Goal: Transaction & Acquisition: Obtain resource

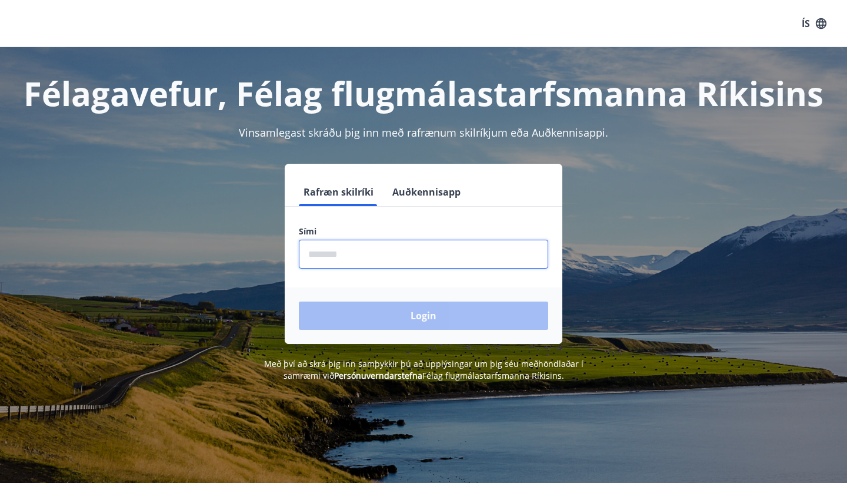
click at [346, 255] on input "phone" at bounding box center [424, 254] width 250 height 29
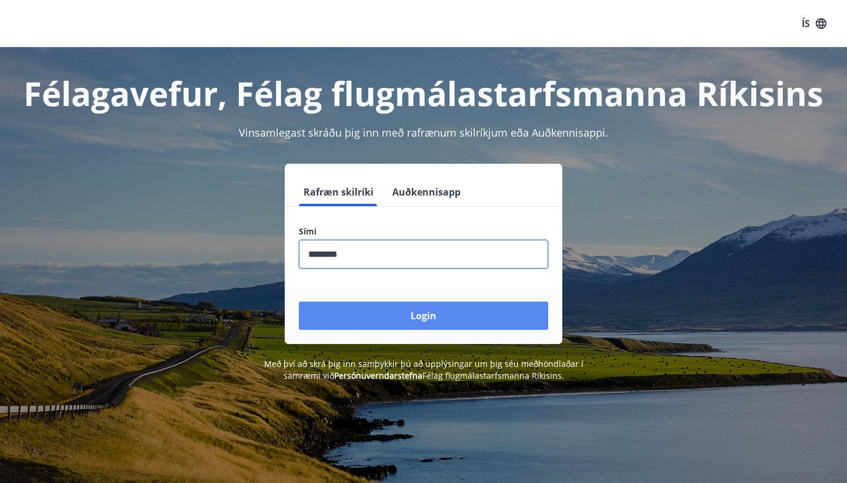
type input "********"
click at [404, 314] on button "Login" at bounding box center [424, 315] width 250 height 28
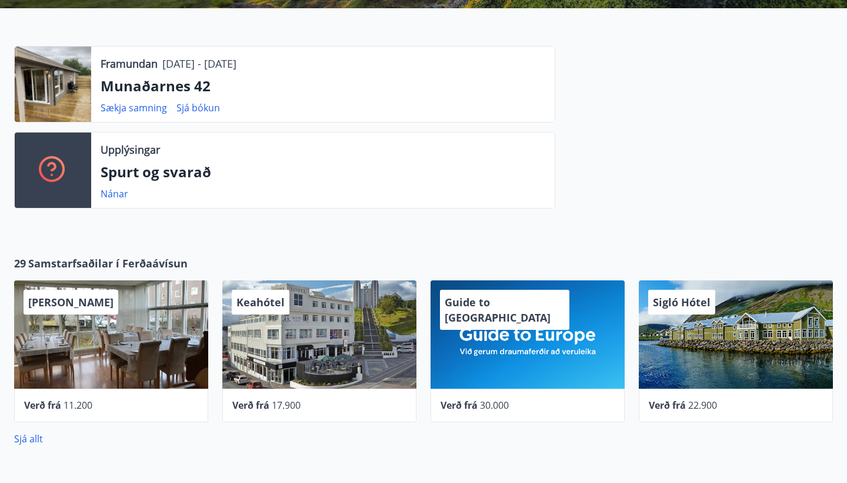
scroll to position [286, 0]
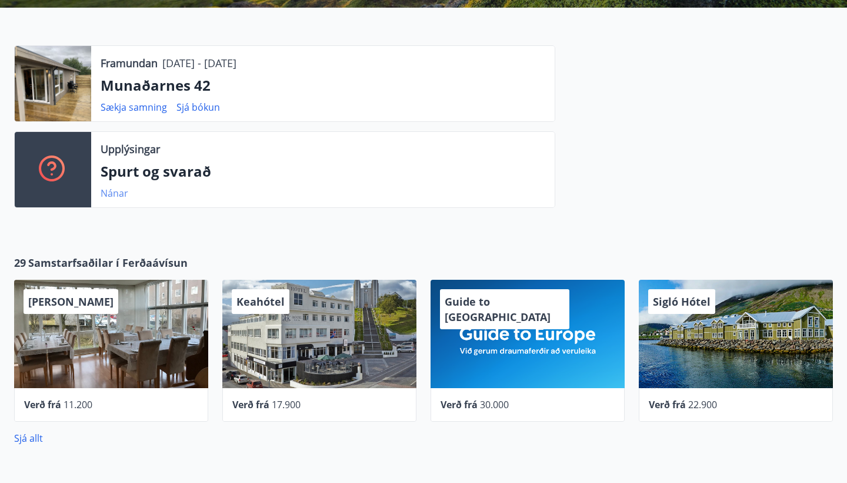
click at [118, 195] on link "Nánar" at bounding box center [115, 193] width 28 height 13
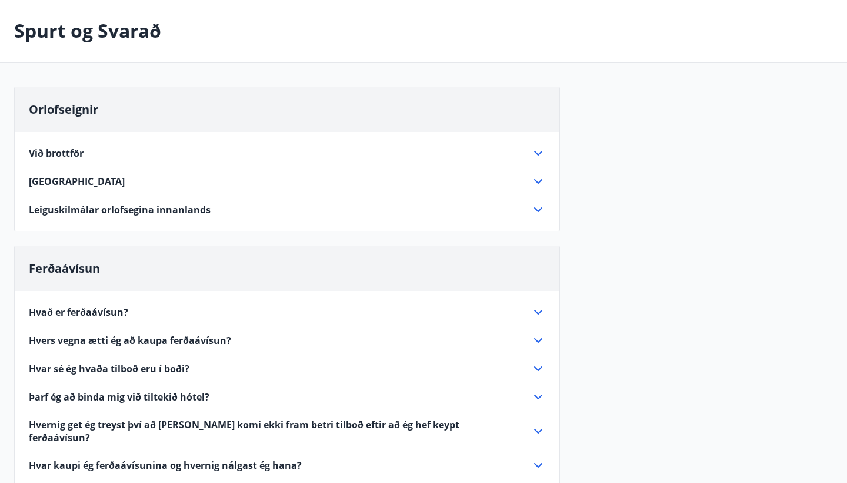
scroll to position [49, 0]
click at [540, 156] on icon at bounding box center [538, 152] width 14 height 14
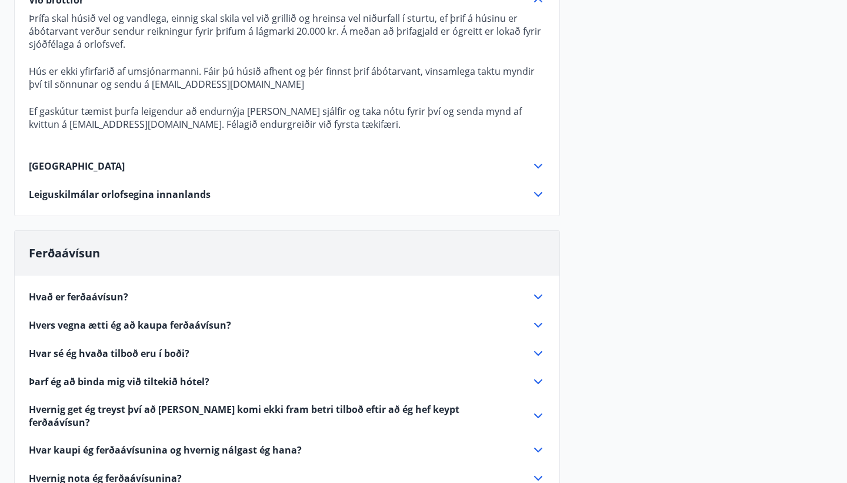
scroll to position [210, 0]
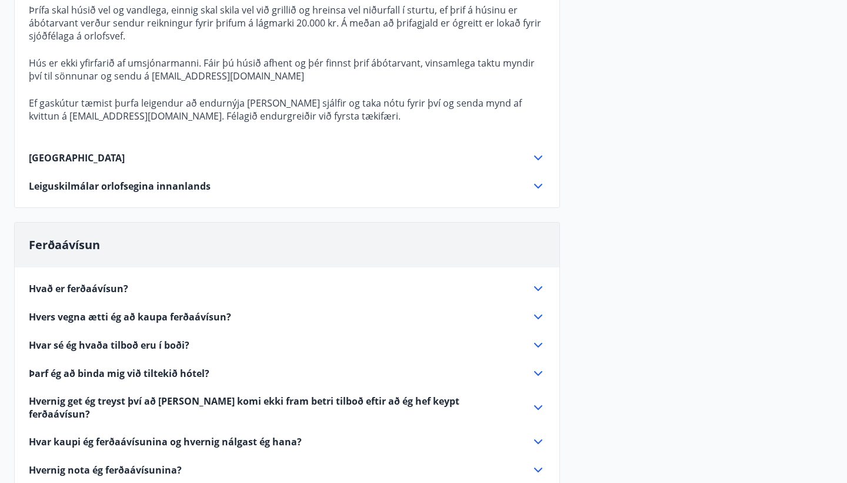
click at [536, 291] on icon at bounding box center [538, 288] width 14 height 14
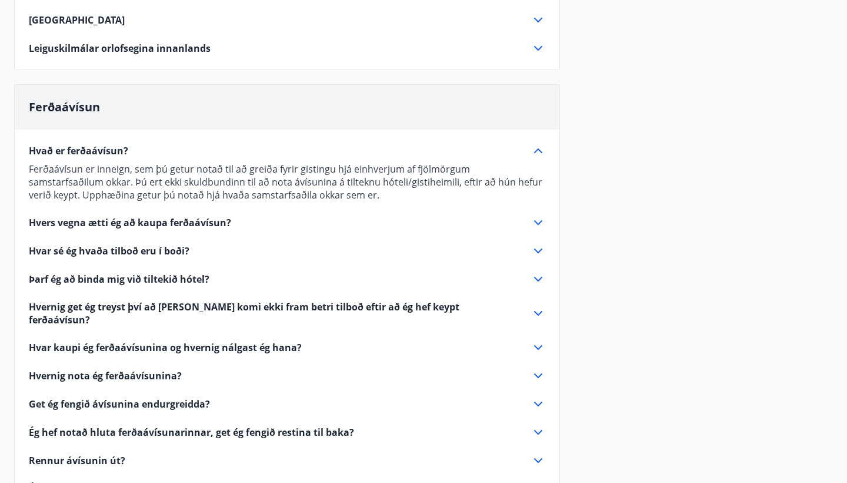
click at [537, 232] on div "Hvað er ferðaávísun? Ferðaávísun er inneign, sem þú getur notað til að greiða f…" at bounding box center [287, 318] width 545 height 378
click at [538, 218] on icon at bounding box center [538, 222] width 14 height 14
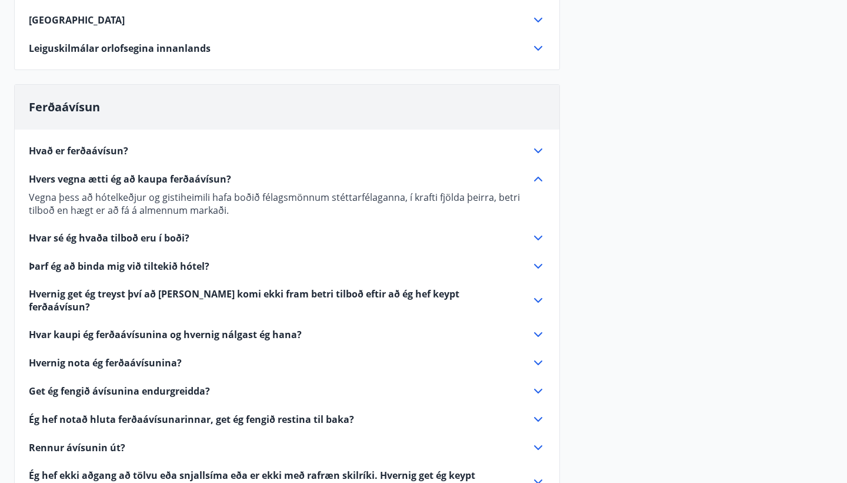
click at [538, 234] on icon at bounding box center [538, 238] width 14 height 14
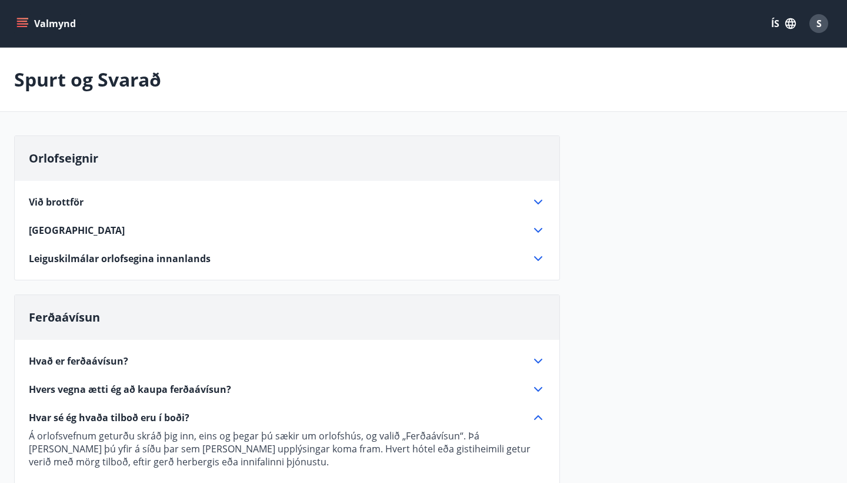
scroll to position [0, 0]
click at [22, 23] on icon "menu" at bounding box center [22, 24] width 12 height 12
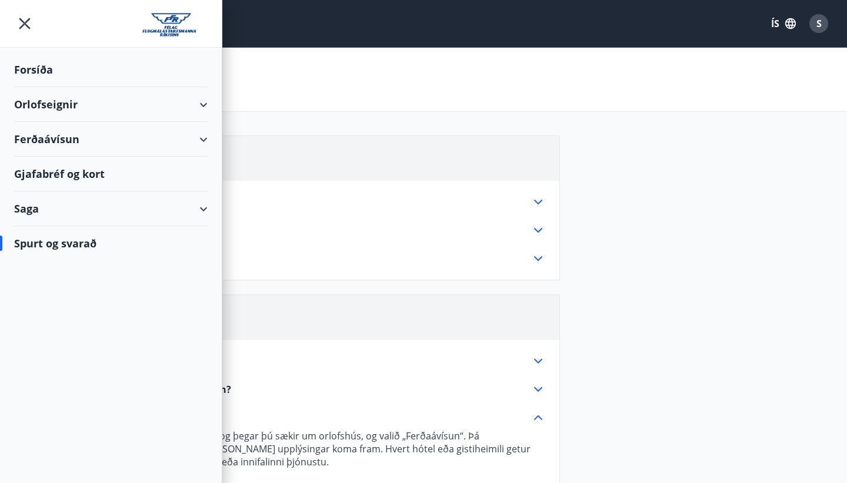
click at [199, 138] on div "Ferðaávísun" at bounding box center [111, 139] width 194 height 35
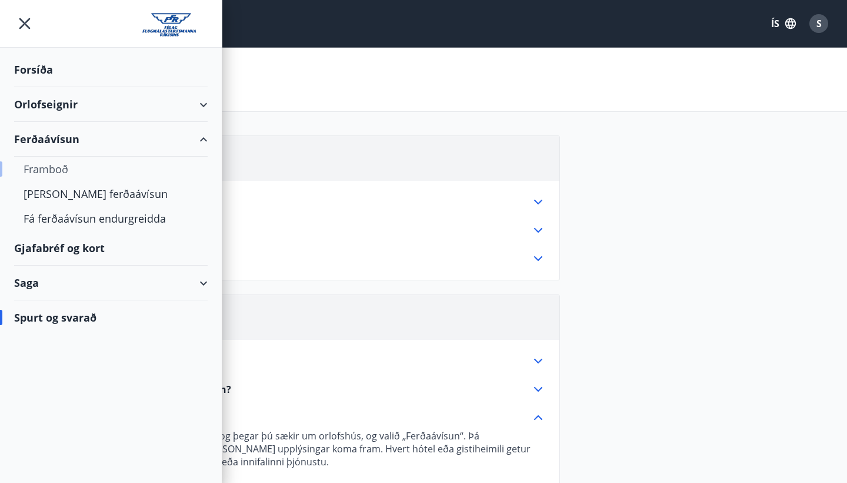
click at [58, 172] on div "Framboð" at bounding box center [111, 169] width 175 height 25
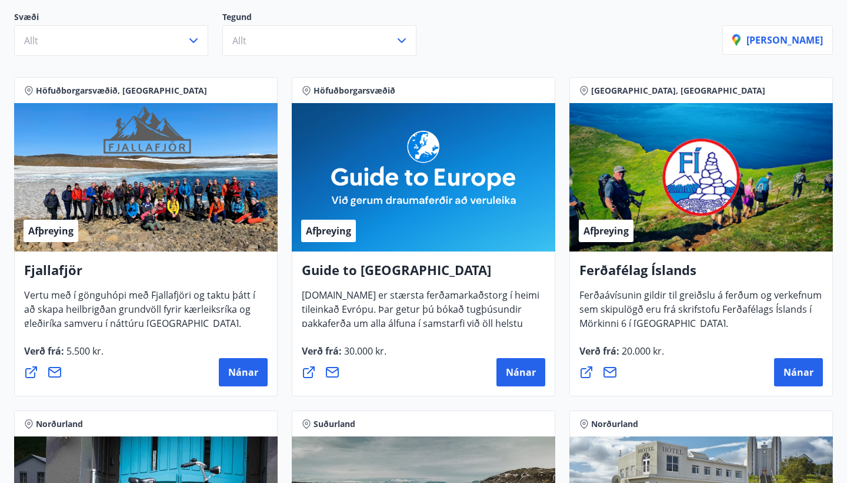
scroll to position [149, 0]
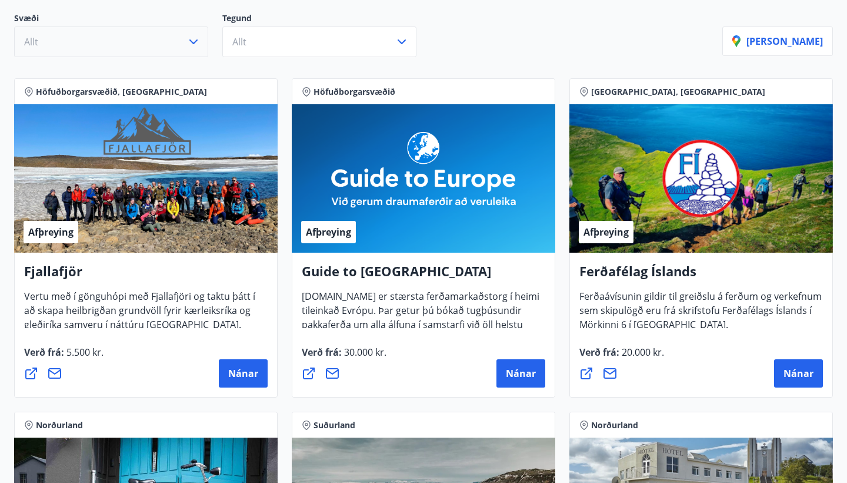
click at [195, 49] on button "Allt" at bounding box center [111, 41] width 194 height 31
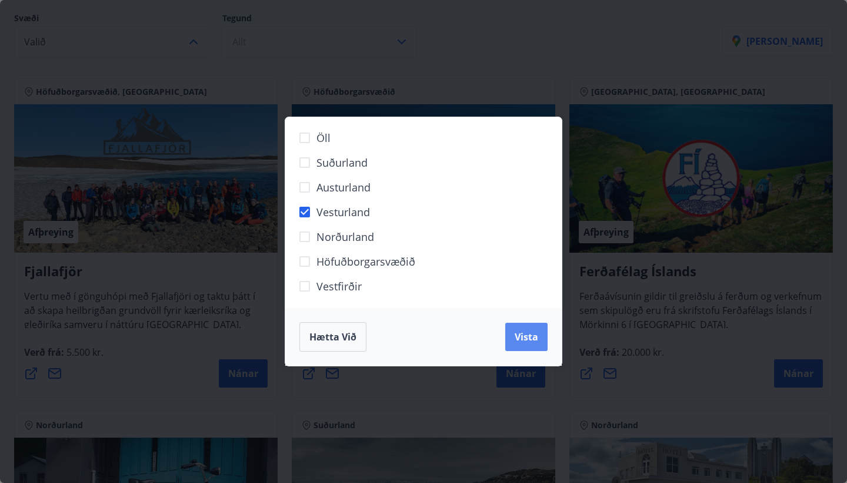
click at [533, 344] on button "Vista" at bounding box center [526, 336] width 42 height 28
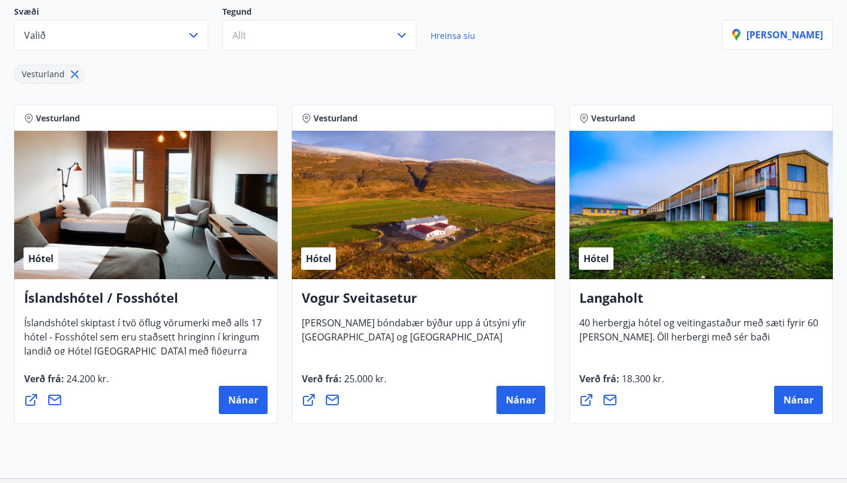
scroll to position [152, 0]
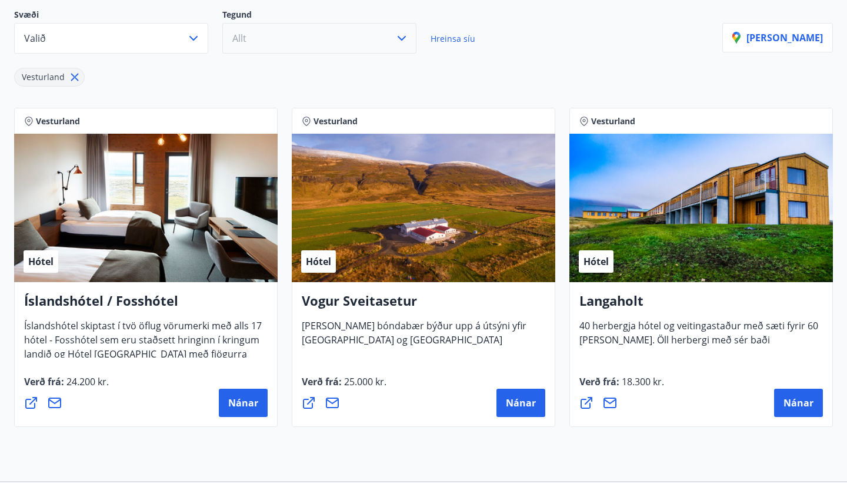
click at [304, 31] on button "Allt" at bounding box center [319, 38] width 194 height 31
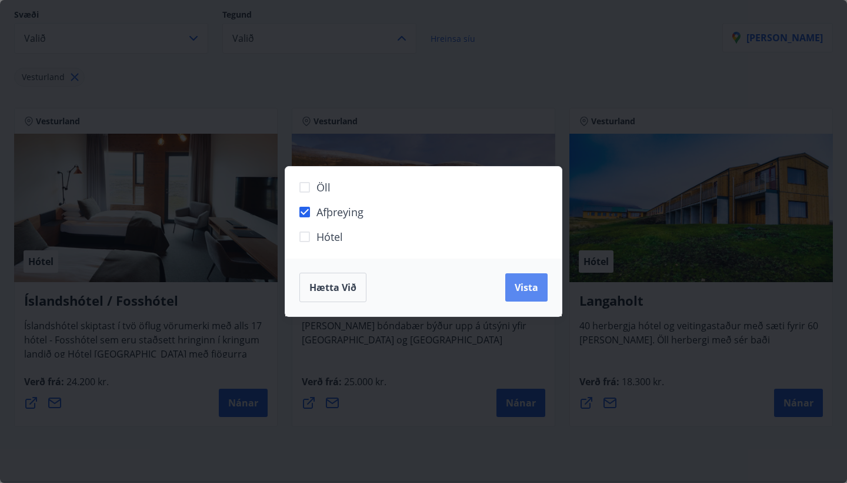
click at [534, 290] on span "Vista" at bounding box center [527, 287] width 24 height 13
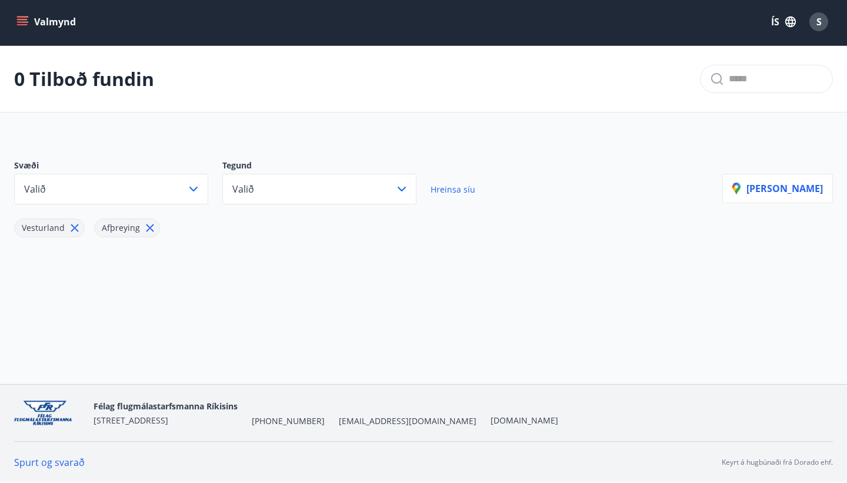
scroll to position [2, 0]
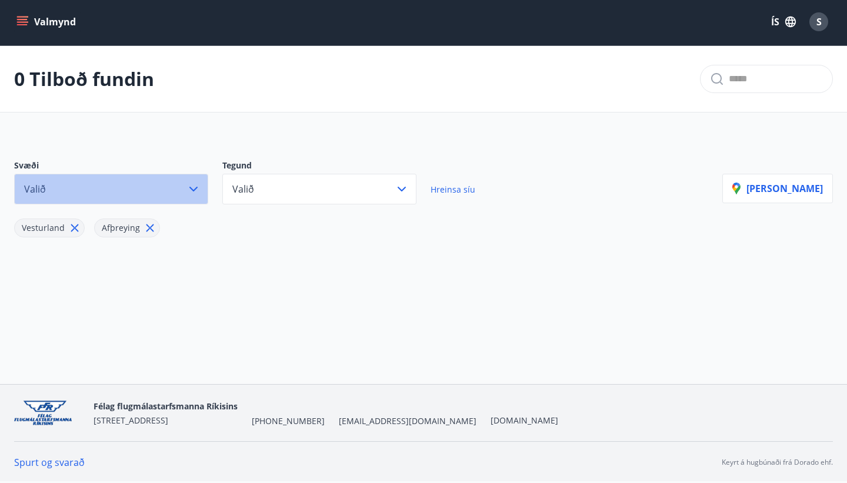
click at [202, 193] on button "Valið" at bounding box center [111, 189] width 194 height 31
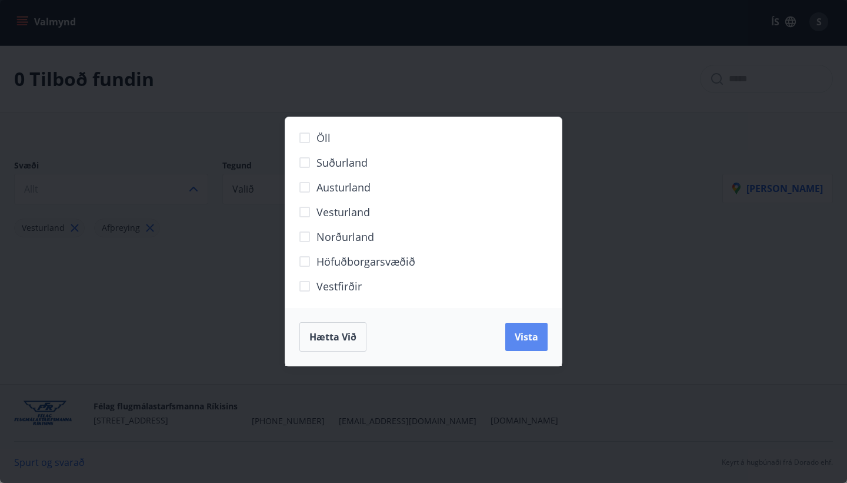
click at [537, 341] on span "Vista" at bounding box center [527, 336] width 24 height 13
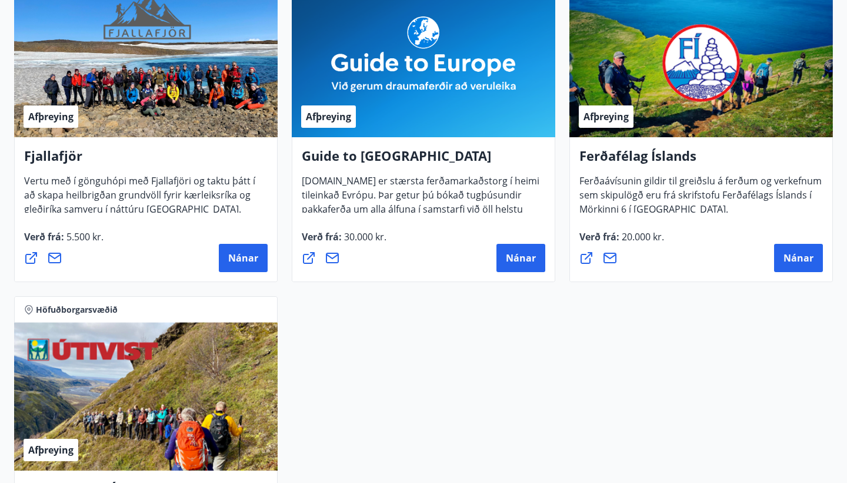
scroll to position [297, 0]
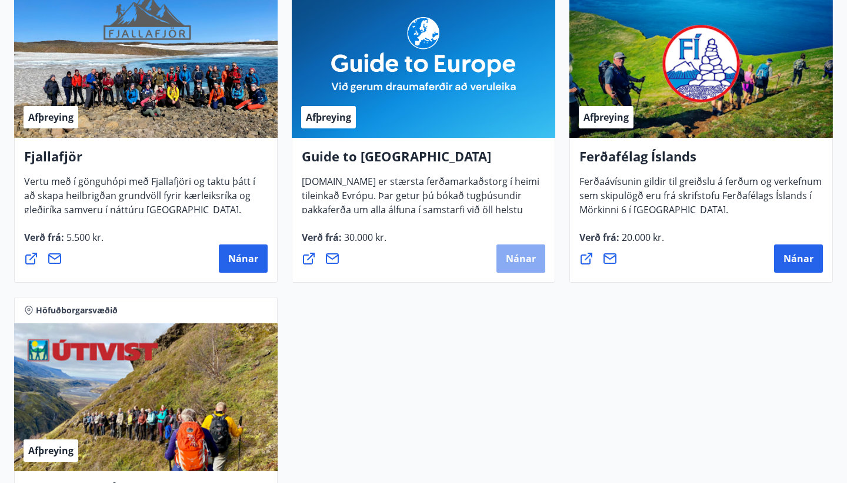
click at [519, 260] on span "Nánar" at bounding box center [521, 258] width 30 height 13
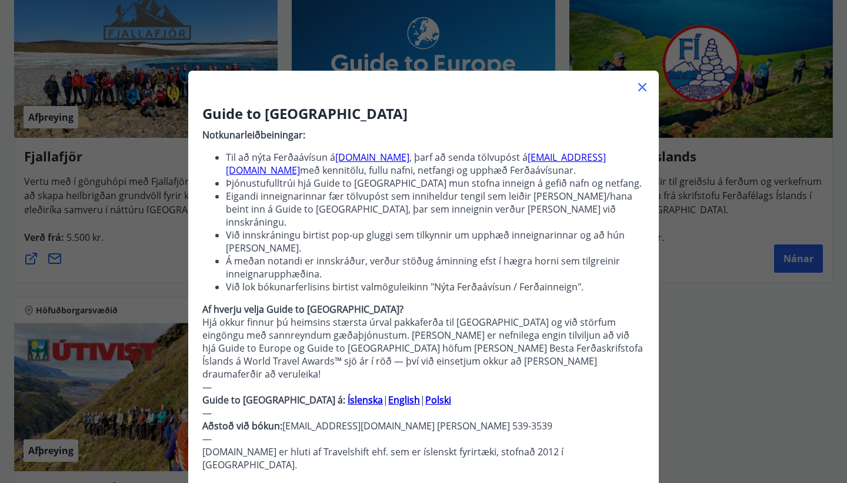
scroll to position [0, 0]
click at [644, 88] on icon at bounding box center [642, 87] width 8 height 8
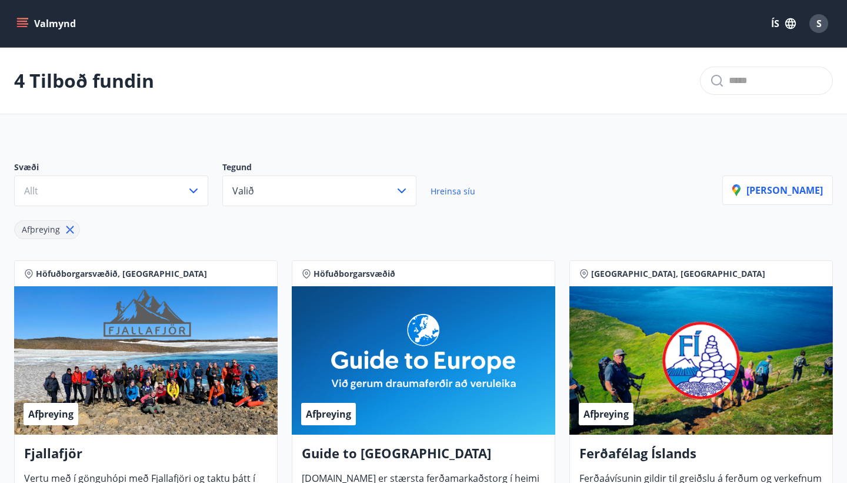
click at [28, 24] on icon "menu" at bounding box center [23, 23] width 13 height 1
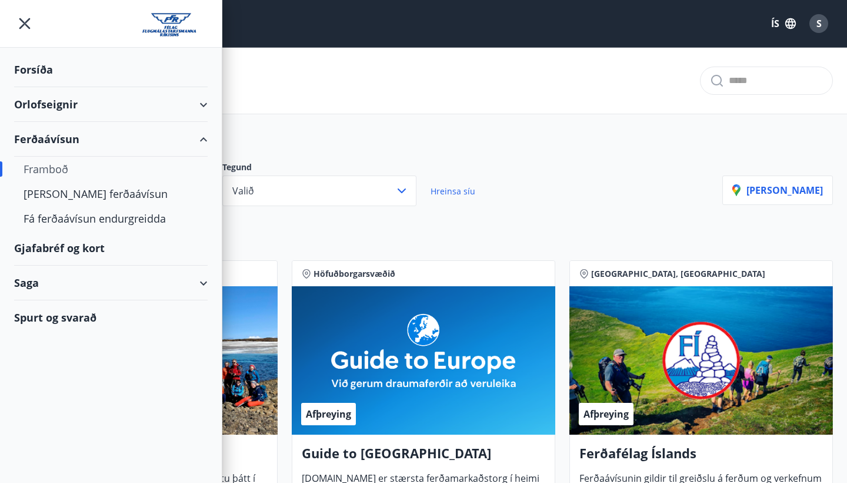
click at [51, 73] on div "Forsíða" at bounding box center [111, 69] width 194 height 35
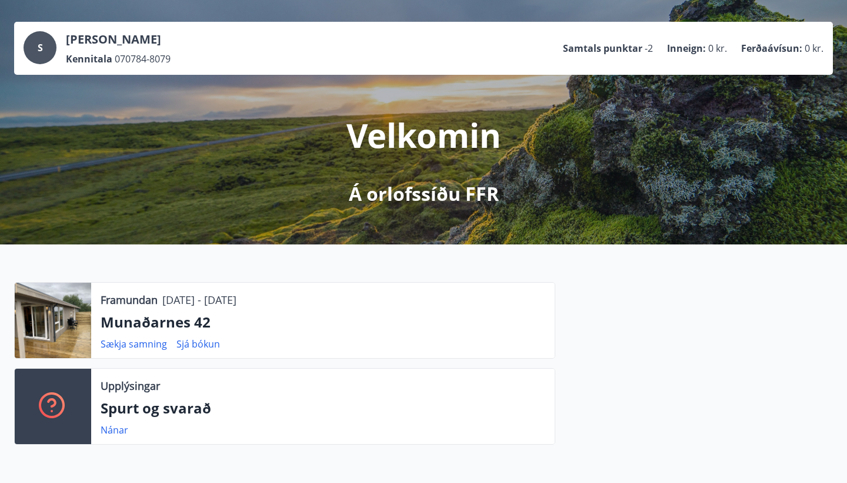
scroll to position [69, 0]
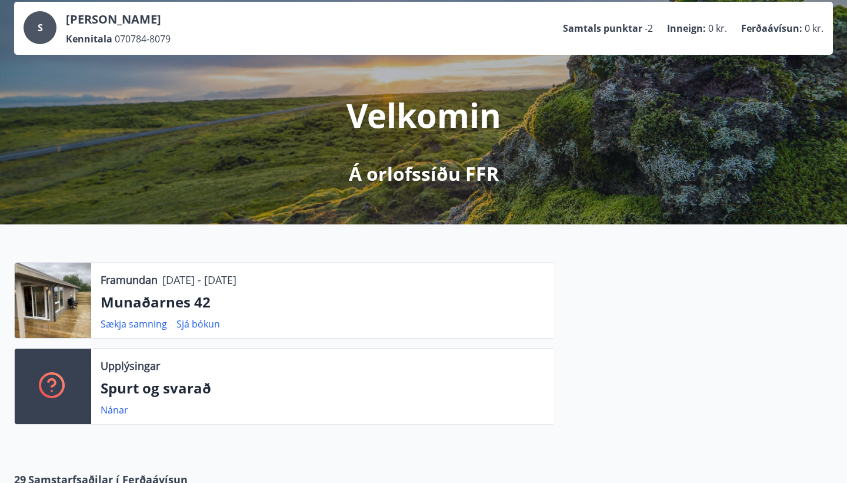
click at [119, 280] on p "Framundan" at bounding box center [129, 279] width 57 height 15
click at [67, 304] on div at bounding box center [53, 299] width 76 height 75
click at [202, 141] on div "Velkomin Á orlofssíðu FFR" at bounding box center [423, 121] width 659 height 132
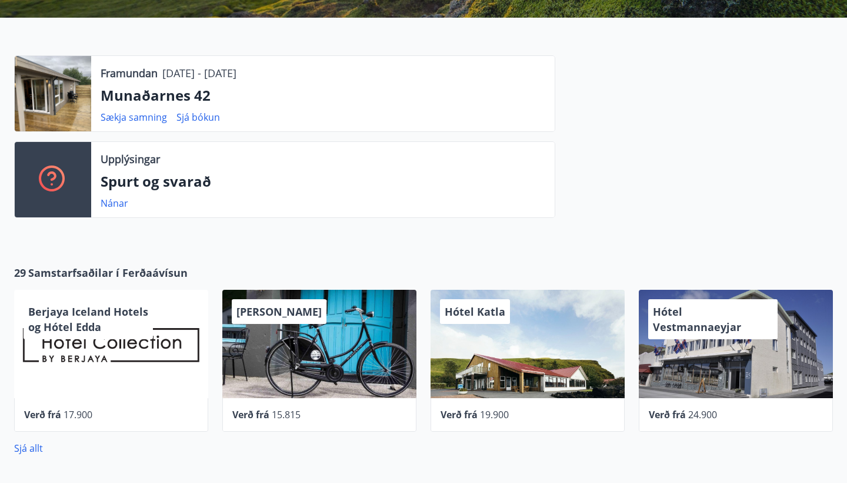
scroll to position [236, 0]
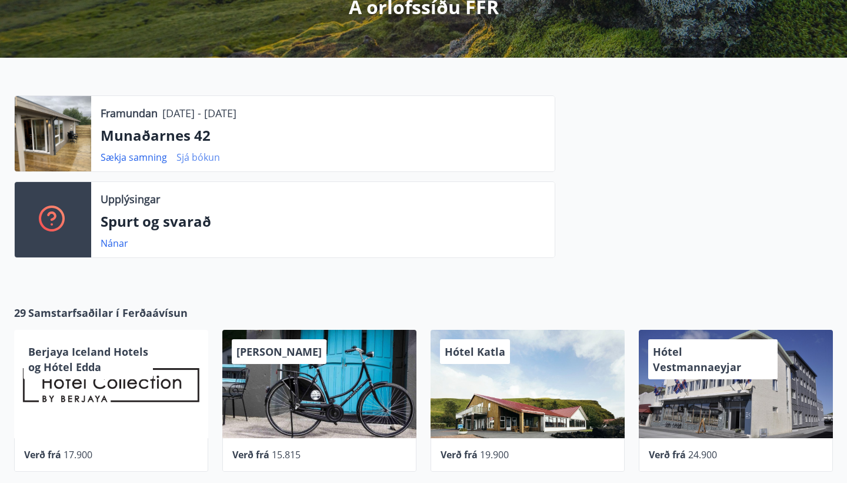
click at [195, 159] on link "Sjá bókun" at bounding box center [199, 157] width 44 height 13
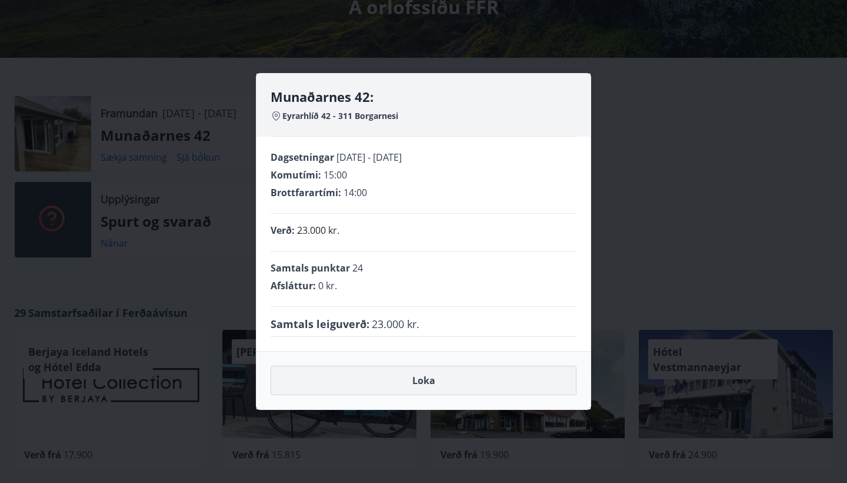
click at [405, 380] on button "Loka" at bounding box center [424, 379] width 306 height 29
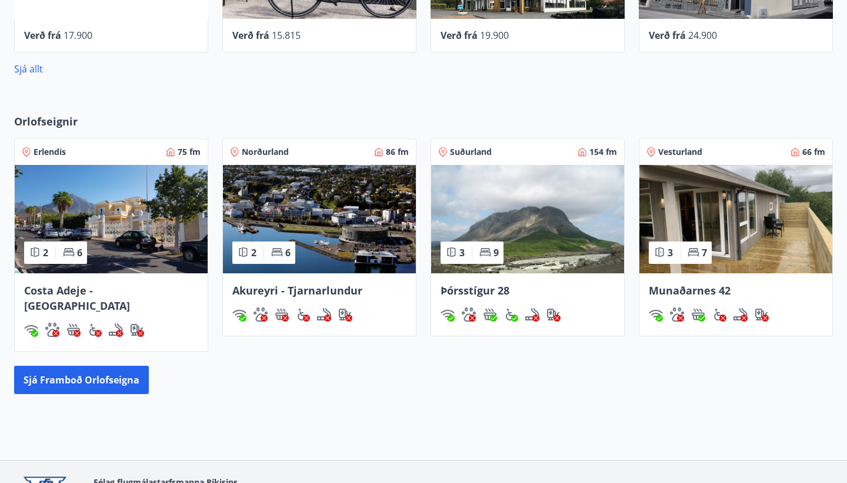
scroll to position [663, 0]
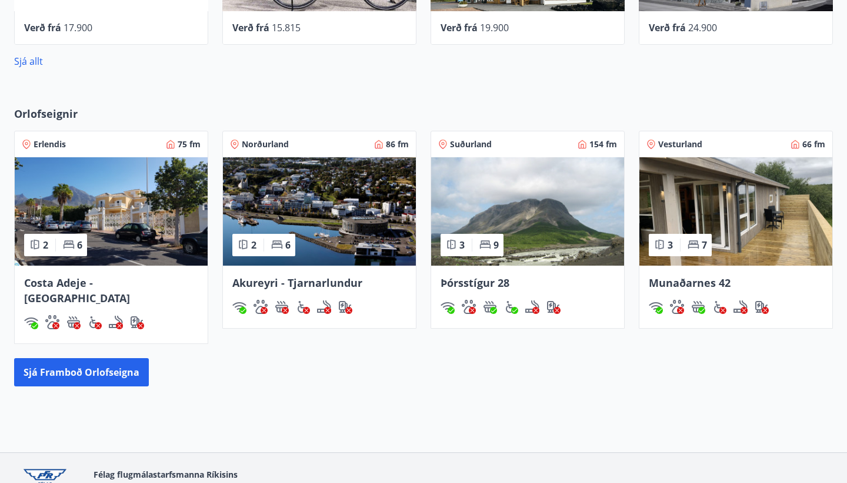
click at [695, 189] on img at bounding box center [736, 211] width 193 height 108
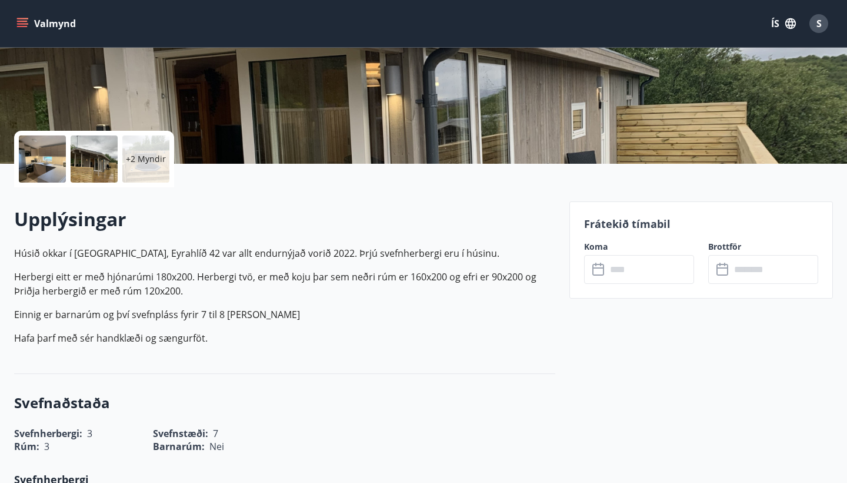
scroll to position [191, 0]
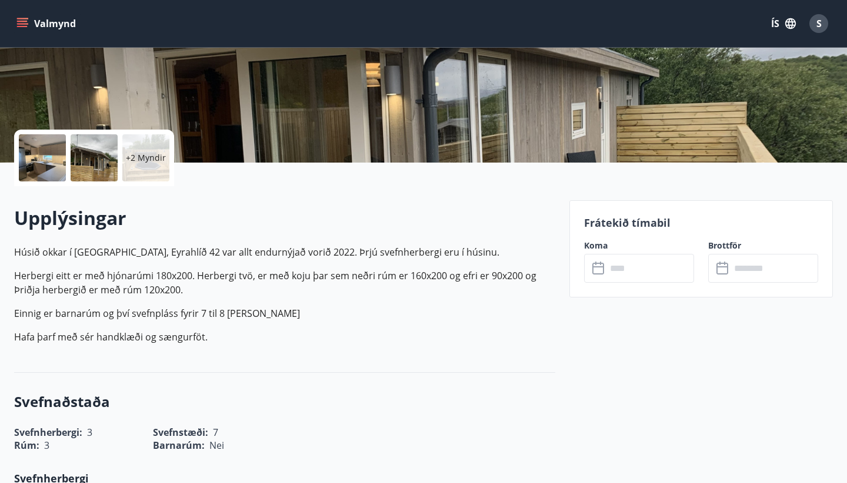
click at [155, 170] on div "+2 Myndir" at bounding box center [145, 157] width 47 height 47
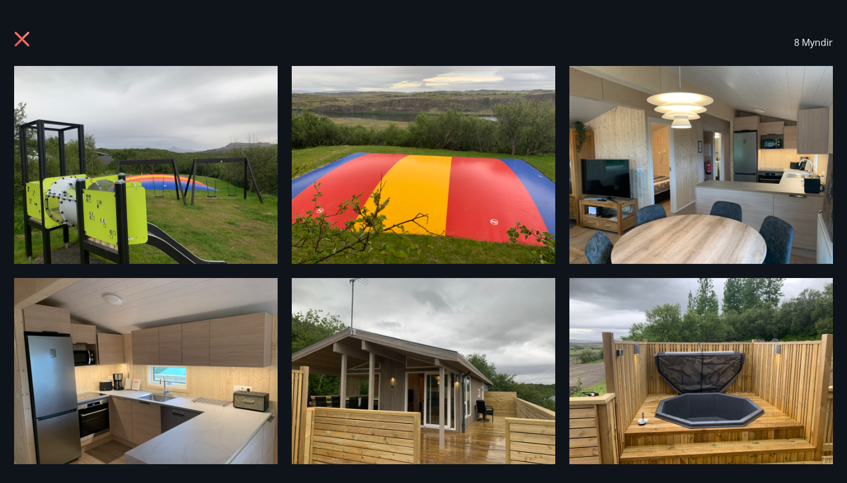
scroll to position [0, 0]
click at [21, 39] on icon at bounding box center [22, 39] width 3 height 3
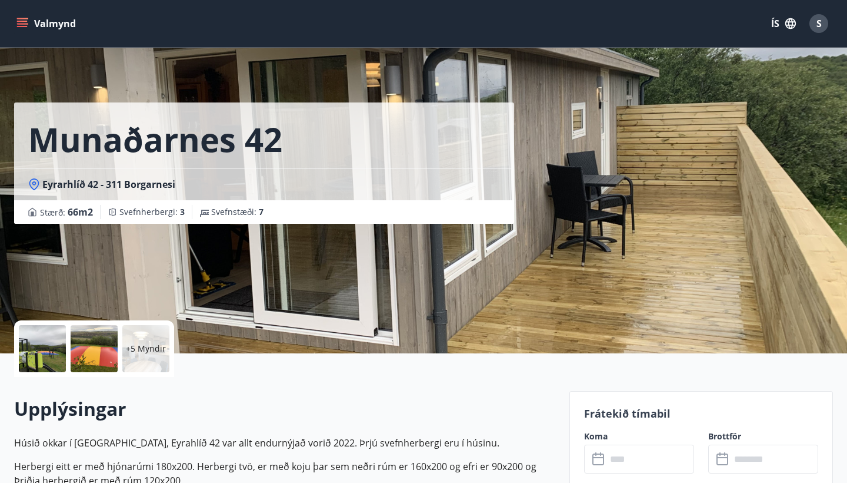
click at [151, 344] on p "+5 Myndir" at bounding box center [146, 348] width 40 height 12
